Goal: Navigation & Orientation: Find specific page/section

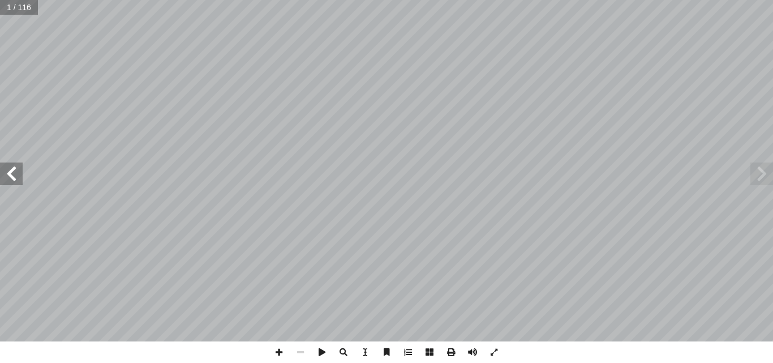
click at [14, 167] on span at bounding box center [11, 173] width 23 height 23
click at [14, 168] on span at bounding box center [11, 173] width 23 height 23
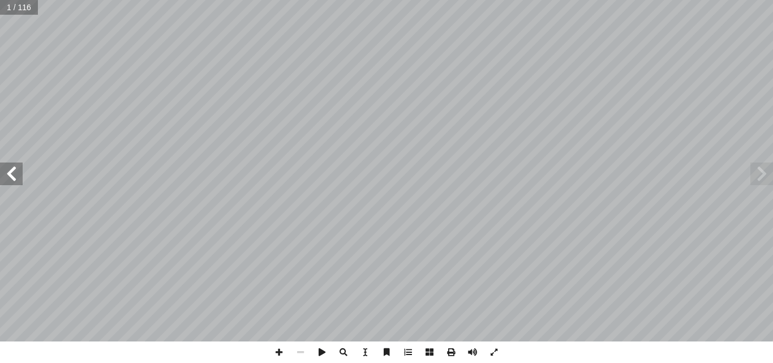
click at [14, 168] on span at bounding box center [11, 173] width 23 height 23
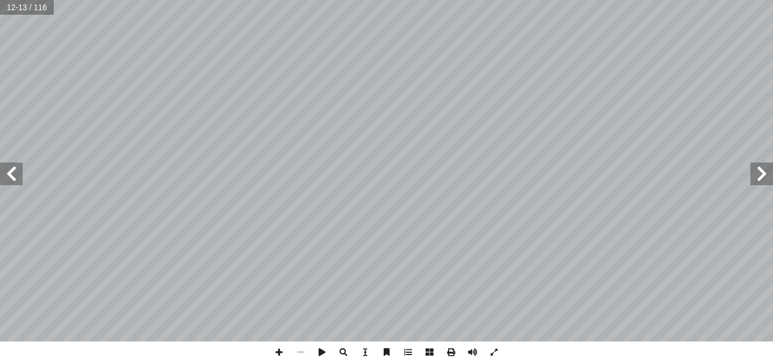
click at [14, 168] on span at bounding box center [11, 173] width 23 height 23
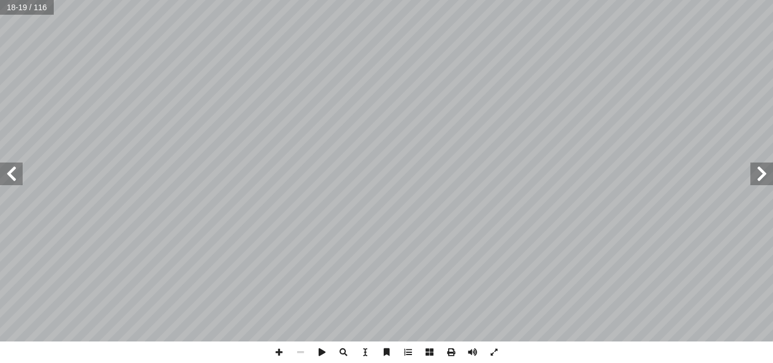
click at [14, 168] on span at bounding box center [11, 173] width 23 height 23
click at [280, 351] on span at bounding box center [279, 352] width 22 height 22
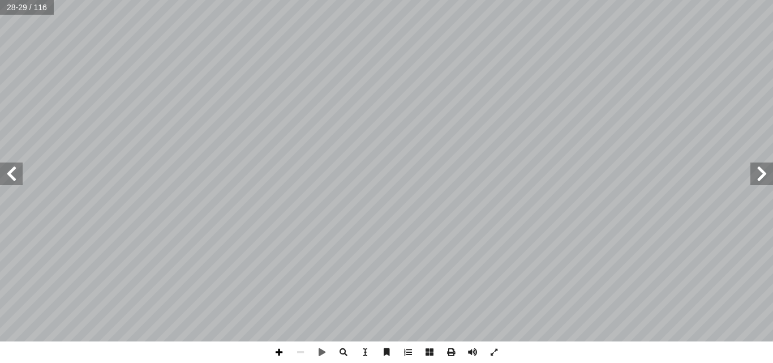
click at [281, 350] on span at bounding box center [279, 352] width 22 height 22
